Goal: Unclear

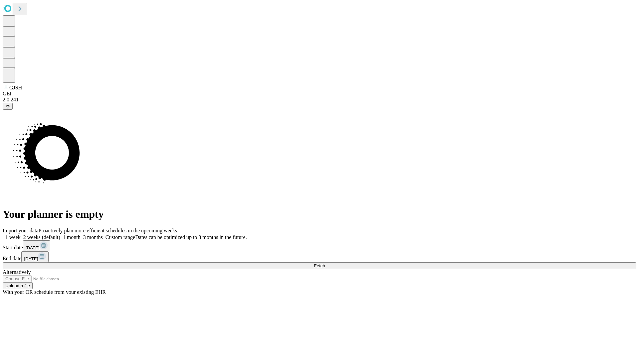
click at [325, 264] on span "Fetch" at bounding box center [319, 266] width 11 height 5
